Goal: Obtain resource: Download file/media

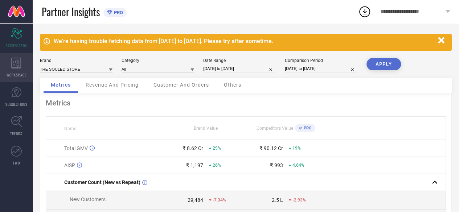
click at [12, 71] on div "WORKSPACE" at bounding box center [16, 67] width 33 height 29
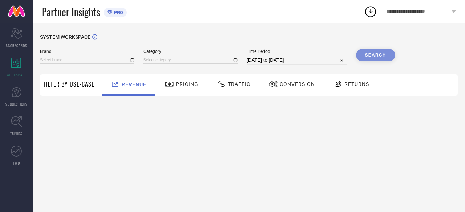
type input "THE SOULED STORE"
type input "All"
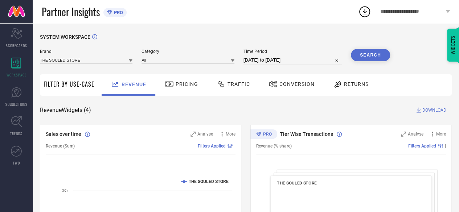
click at [237, 87] on span "Traffic" at bounding box center [239, 84] width 23 height 6
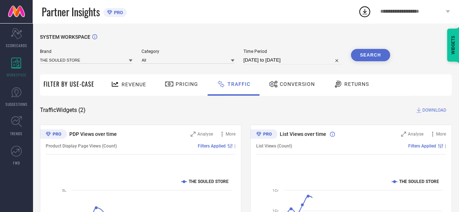
click at [281, 60] on input "[DATE] to [DATE]" at bounding box center [293, 60] width 98 height 9
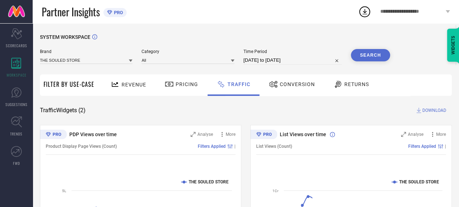
select select "6"
select select "2025"
select select "7"
select select "2025"
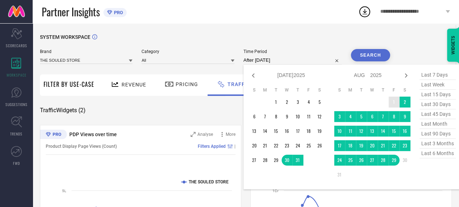
click at [398, 103] on td "1" at bounding box center [394, 102] width 11 height 11
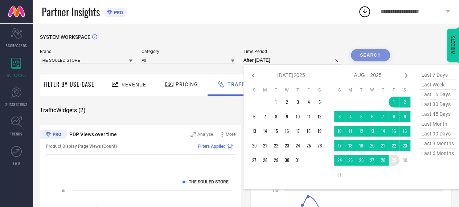
type input "[DATE] to [DATE]"
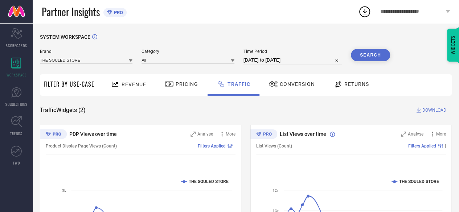
click at [431, 111] on span "DOWNLOAD" at bounding box center [434, 110] width 24 height 7
click at [363, 11] on icon at bounding box center [364, 11] width 13 height 13
click at [437, 109] on span "DOWNLOAD" at bounding box center [434, 110] width 24 height 7
click at [366, 9] on icon at bounding box center [364, 11] width 13 height 13
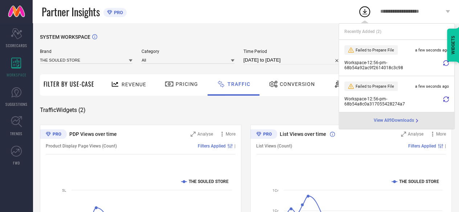
click at [301, 31] on div "SYSTEM WORKSPACE Brand THE SOULED STORE Category All Time Period [DATE] to [DAT…" at bounding box center [246, 170] width 426 height 294
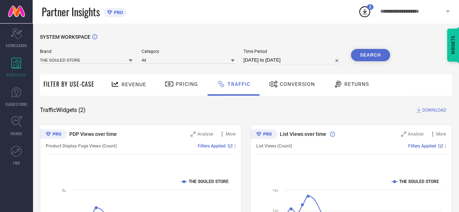
click at [369, 9] on div "2" at bounding box center [370, 6] width 7 height 5
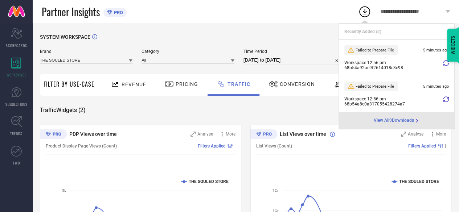
click at [444, 66] on icon at bounding box center [446, 63] width 6 height 6
click at [446, 64] on icon at bounding box center [446, 63] width 6 height 6
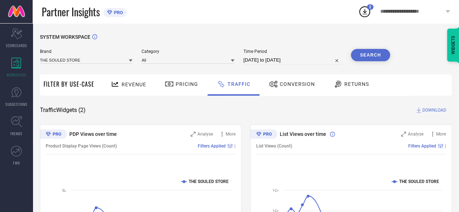
click at [363, 13] on icon at bounding box center [364, 11] width 13 height 13
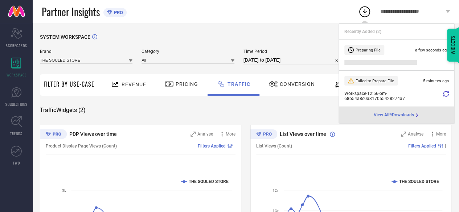
click at [446, 94] on icon at bounding box center [446, 94] width 6 height 6
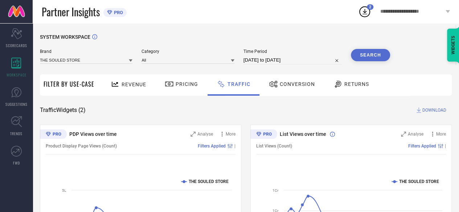
click at [367, 13] on icon at bounding box center [364, 11] width 13 height 13
